Goal: Task Accomplishment & Management: Use online tool/utility

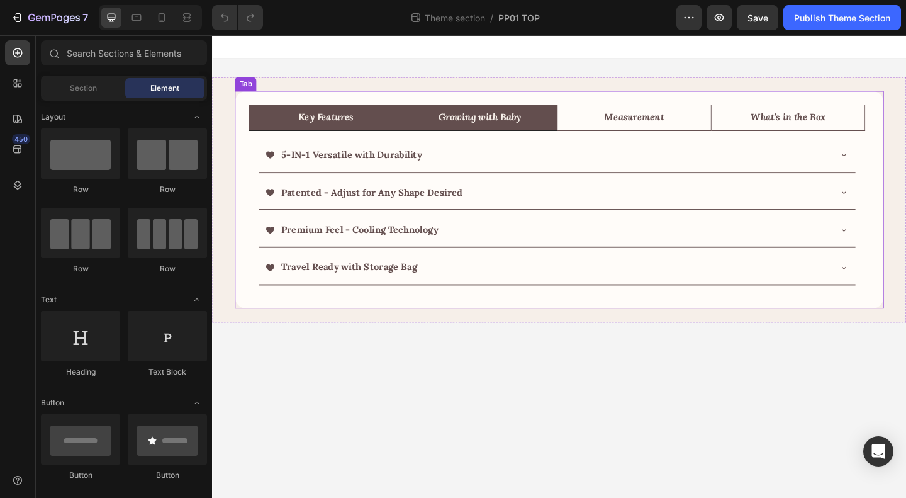
click at [563, 124] on li "Growing with Baby" at bounding box center [504, 125] width 168 height 28
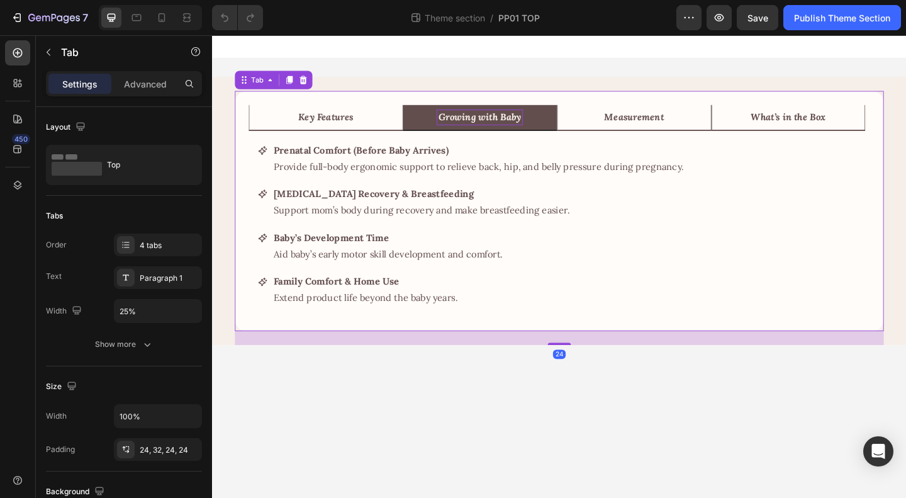
click at [532, 123] on p "Growing with Baby" at bounding box center [503, 124] width 90 height 13
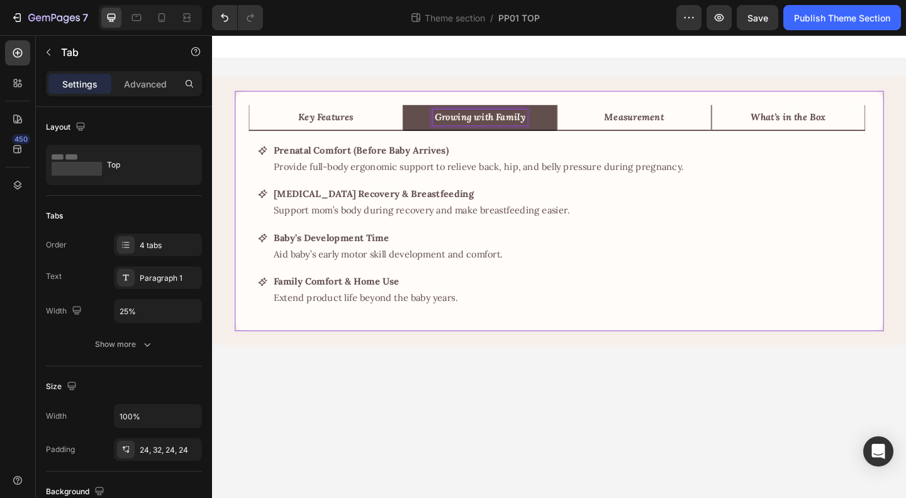
click at [505, 127] on p "Growing with Family" at bounding box center [503, 124] width 99 height 13
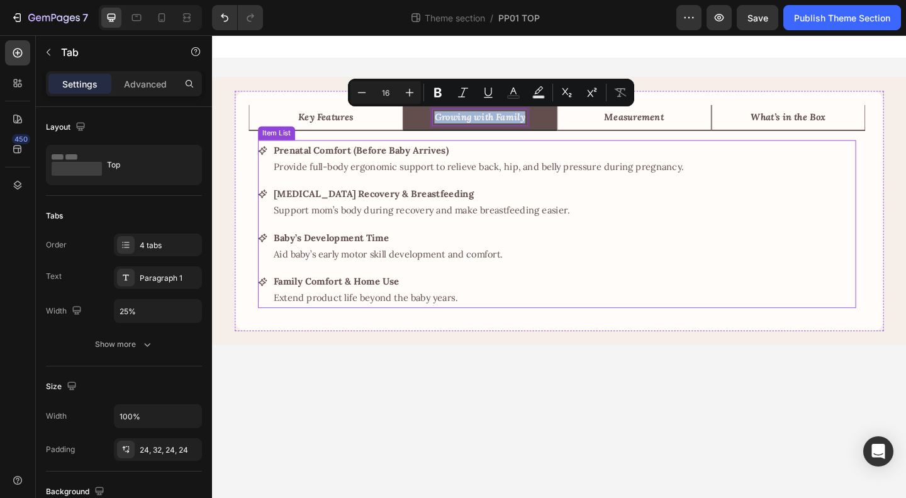
copy p "Growing with Family"
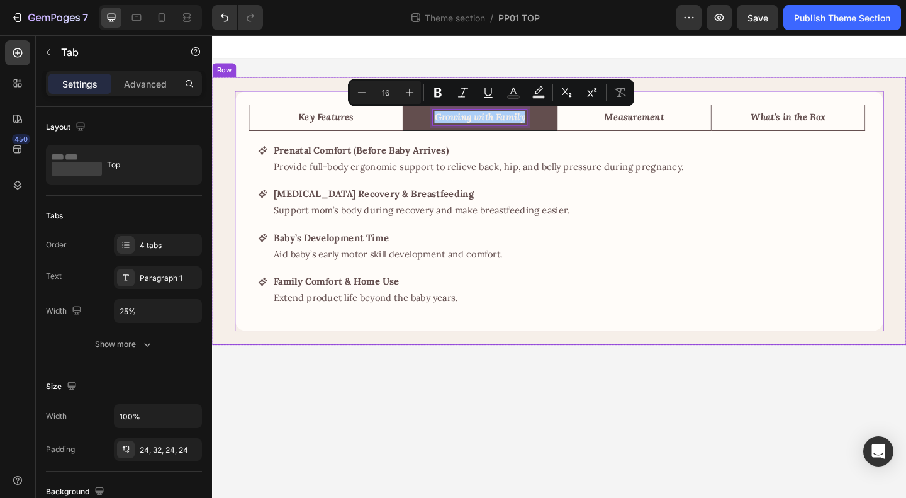
click at [823, 81] on div "Key Features Growing with Family Measurement What’s in the Box 5-IN-1 Versatile…" at bounding box center [590, 226] width 736 height 291
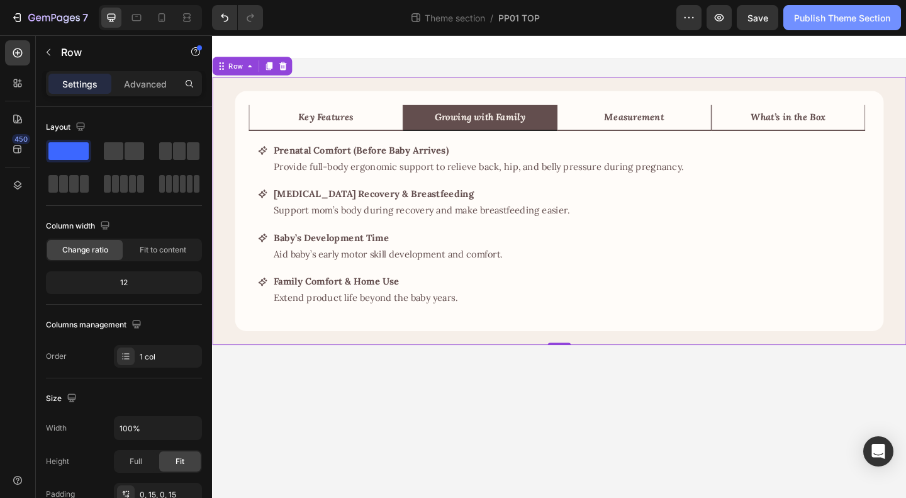
click at [845, 20] on div "Publish Theme Section" at bounding box center [842, 17] width 96 height 13
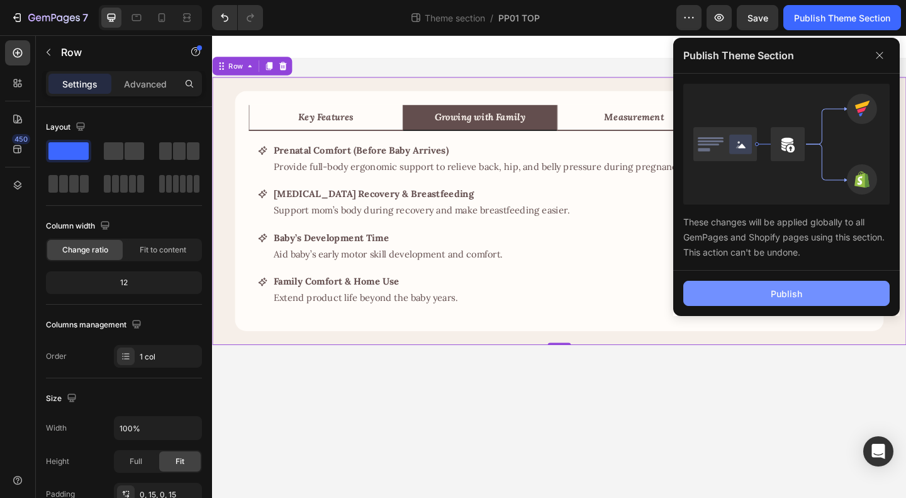
click at [761, 293] on button "Publish" at bounding box center [786, 293] width 206 height 25
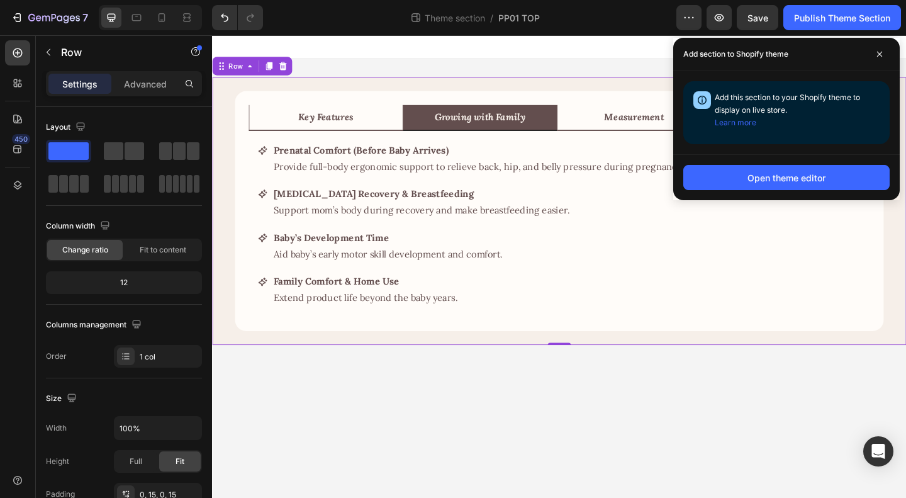
click at [880, 54] on icon at bounding box center [880, 54] width 6 height 6
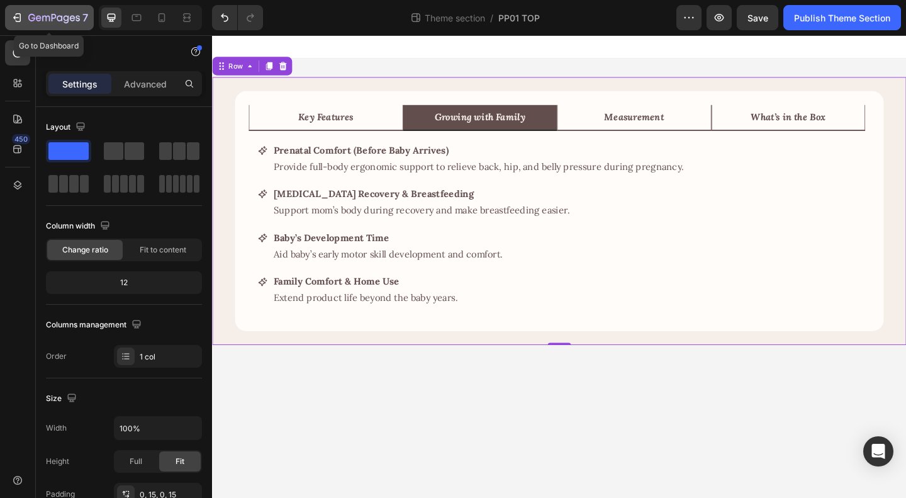
click at [48, 22] on icon "button" at bounding box center [54, 18] width 52 height 11
